Goal: Entertainment & Leisure: Consume media (video, audio)

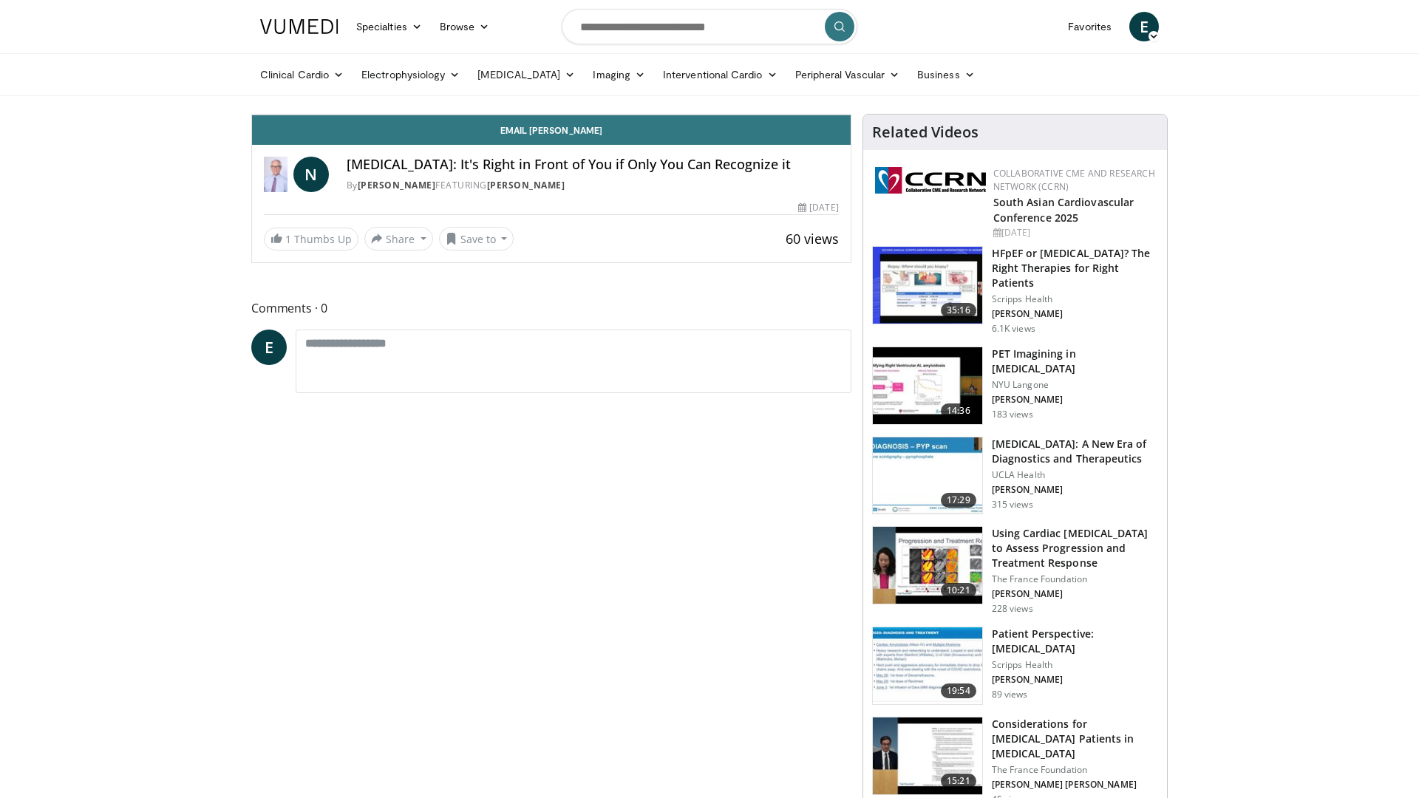
click at [726, 115] on div "10 seconds Tap to unmute" at bounding box center [551, 115] width 599 height 0
click at [836, 85] on div "Loaded : 59.26% 24:58 25:50" at bounding box center [551, 82] width 599 height 6
click at [1134, 85] on div "Progress Bar" at bounding box center [1134, 82] width 1 height 6
click at [790, 115] on div "10 seconds Tap to unmute" at bounding box center [551, 115] width 599 height 0
click at [807, 115] on div "10 seconds Tap to unmute" at bounding box center [551, 115] width 599 height 0
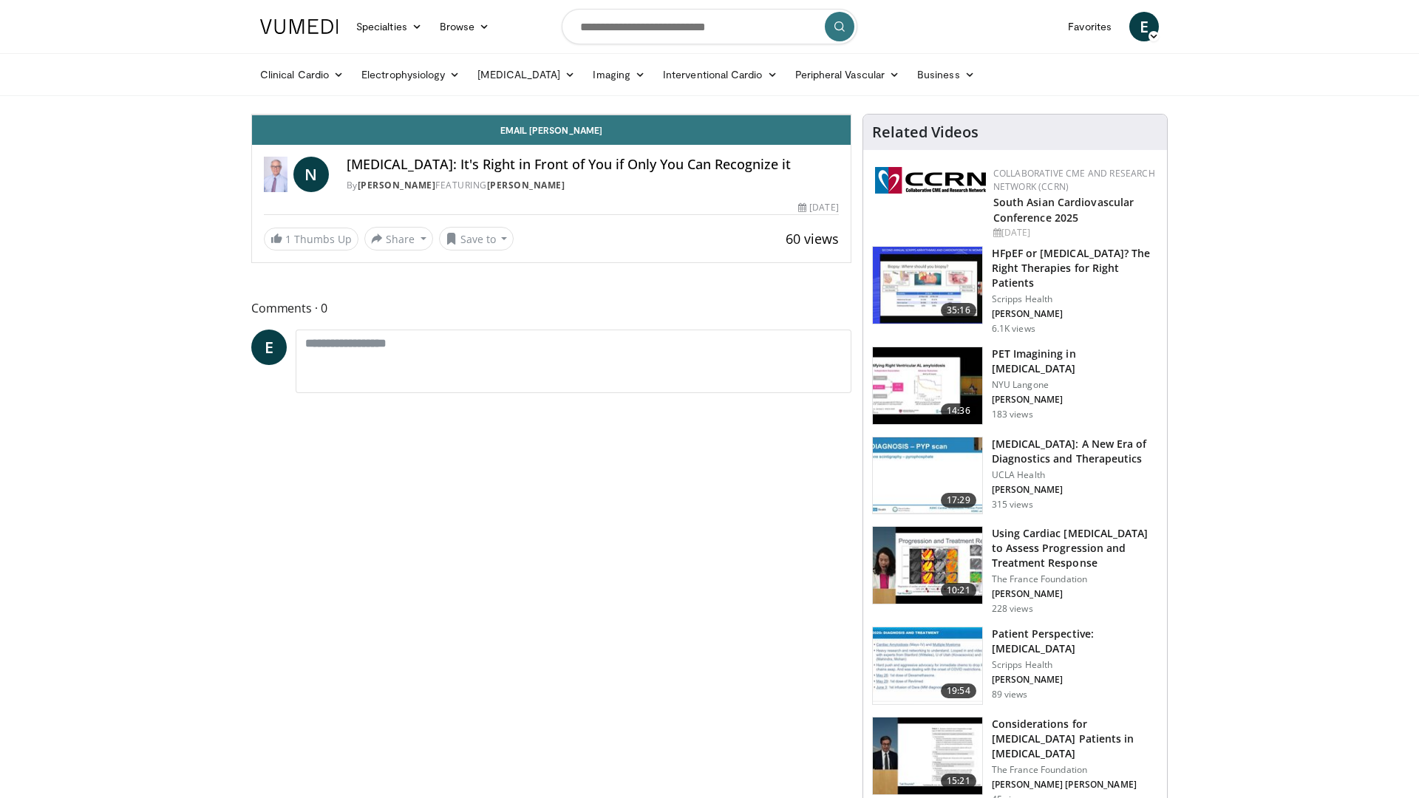
click at [1416, 85] on div "Progress Bar" at bounding box center [1416, 82] width 1 height 6
click at [850, 85] on div "Loaded : 84.71% 36:27 36:26" at bounding box center [551, 78] width 599 height 14
click at [803, 85] on div "Progress Bar" at bounding box center [792, 82] width 21 height 6
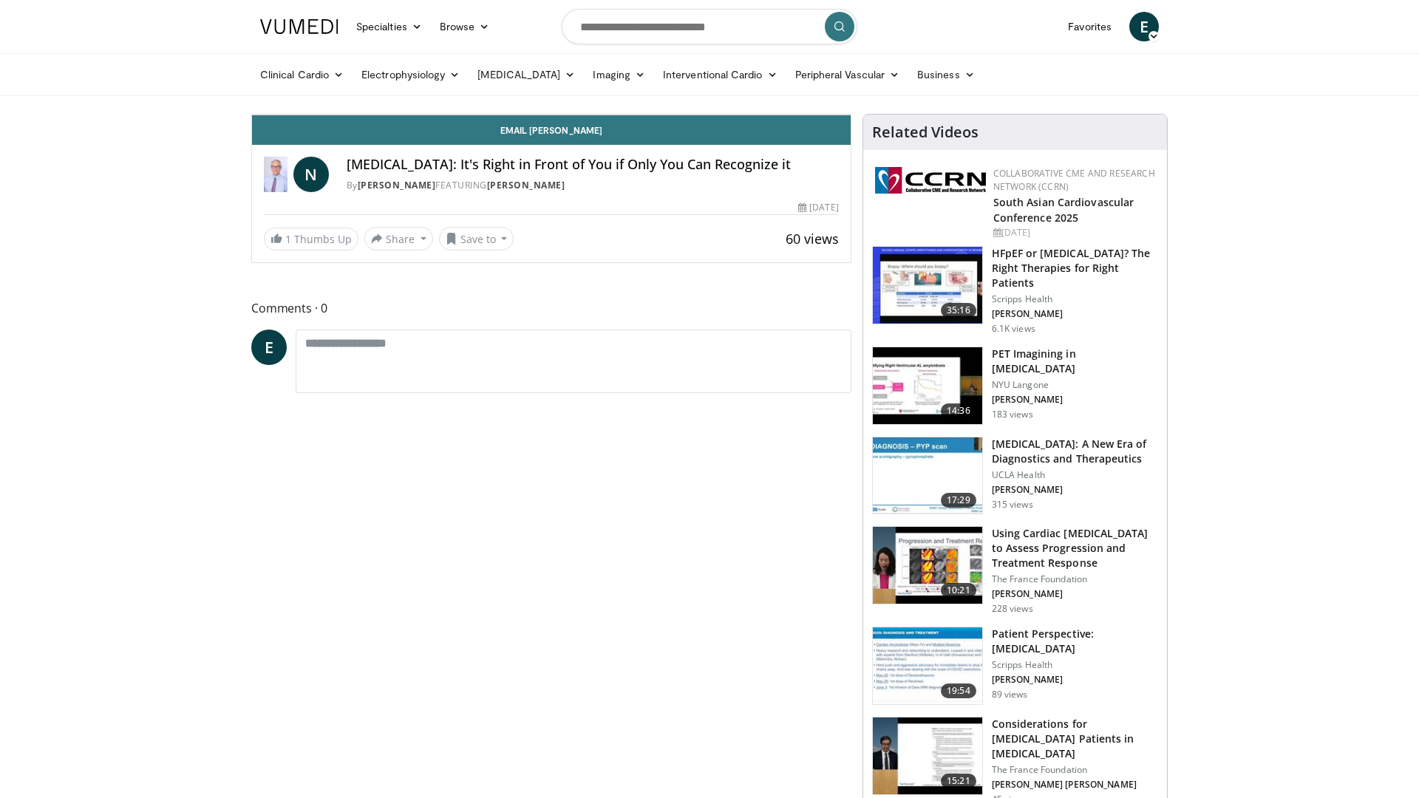
click at [850, 85] on div "Loaded : 99.15% 42:24 42:58" at bounding box center [551, 78] width 599 height 14
click at [850, 115] on span "Video Player" at bounding box center [836, 100] width 30 height 30
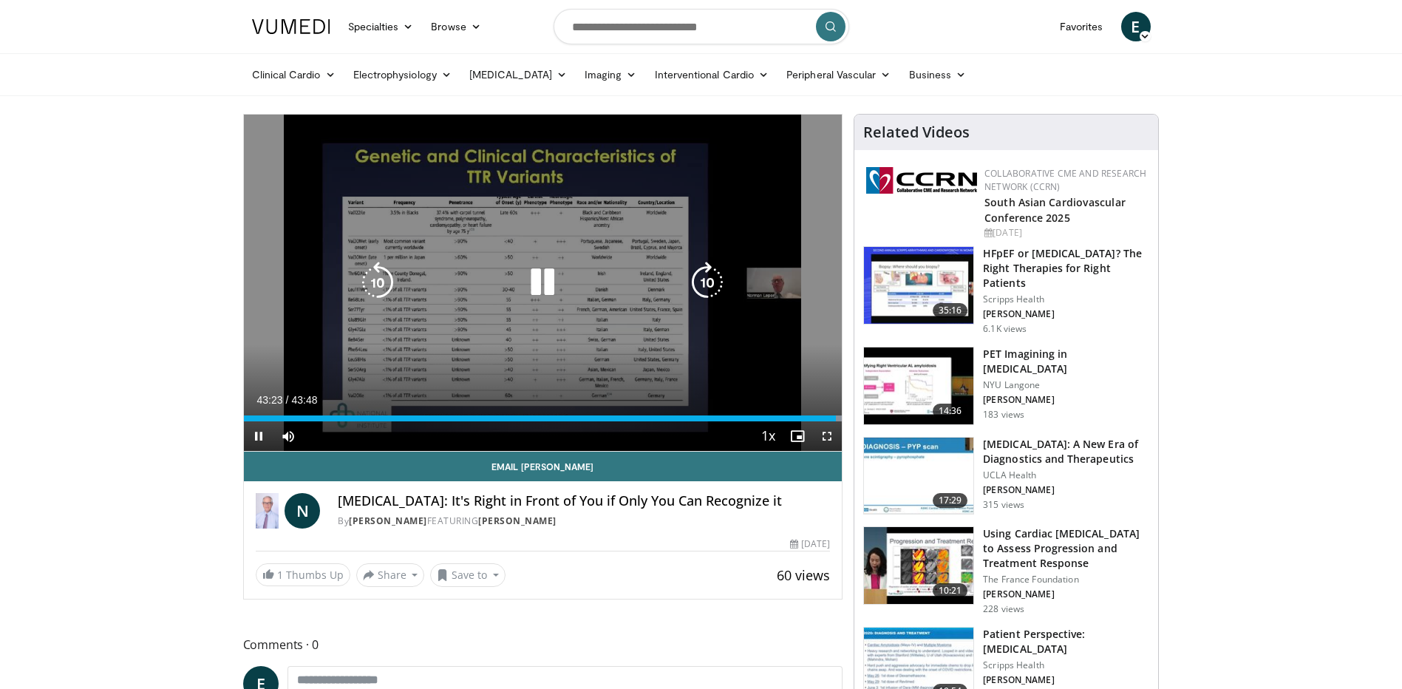
click at [540, 281] on icon "Video Player" at bounding box center [542, 282] width 41 height 41
